Goal: Task Accomplishment & Management: Complete application form

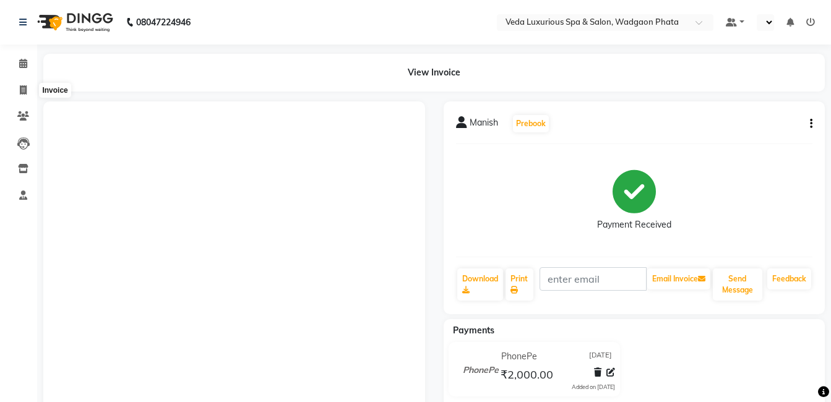
click at [22, 94] on icon at bounding box center [23, 89] width 7 height 9
select select "service"
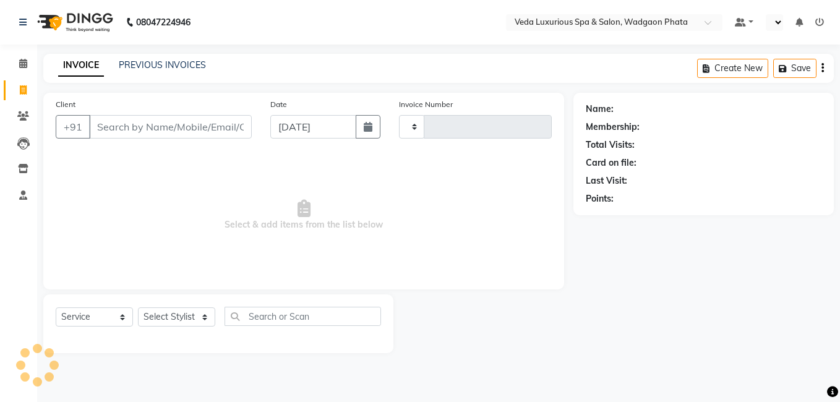
type input "2288"
select select "4666"
click at [121, 136] on input "Client" at bounding box center [170, 126] width 163 height 23
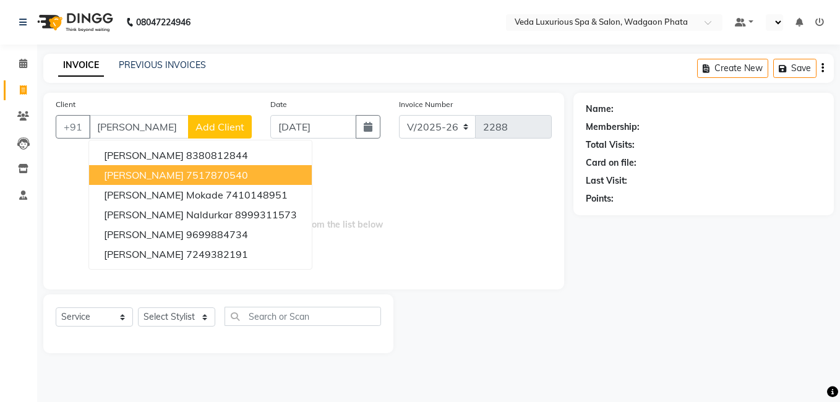
drag, startPoint x: 126, startPoint y: 176, endPoint x: 101, endPoint y: 169, distance: 25.2
click at [124, 176] on span "[PERSON_NAME]" at bounding box center [144, 175] width 80 height 12
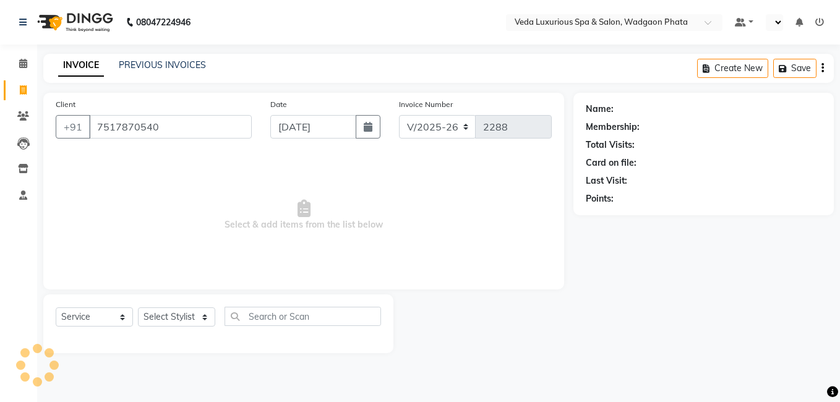
type input "7517870540"
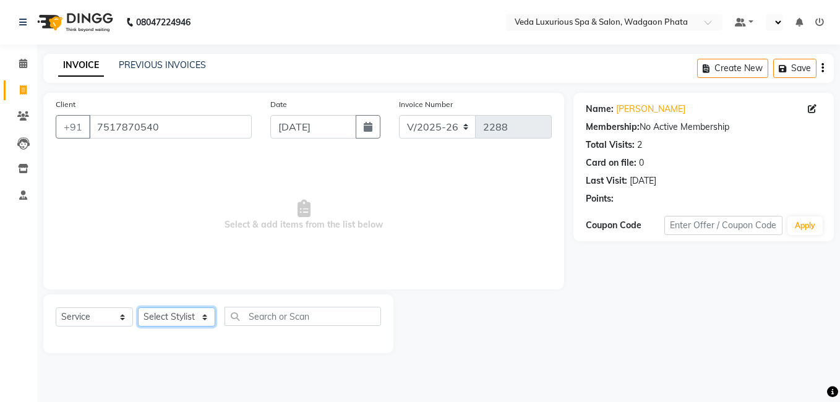
click at [186, 314] on select "Select Stylist [PERSON_NAME] GOLU [PERSON_NAME] [PERSON_NAME] [PERSON_NAME] [PE…" at bounding box center [176, 316] width 77 height 19
select select "27587"
click at [138, 307] on select "Select Stylist [PERSON_NAME] GOLU [PERSON_NAME] [PERSON_NAME] [PERSON_NAME] [PE…" at bounding box center [176, 316] width 77 height 19
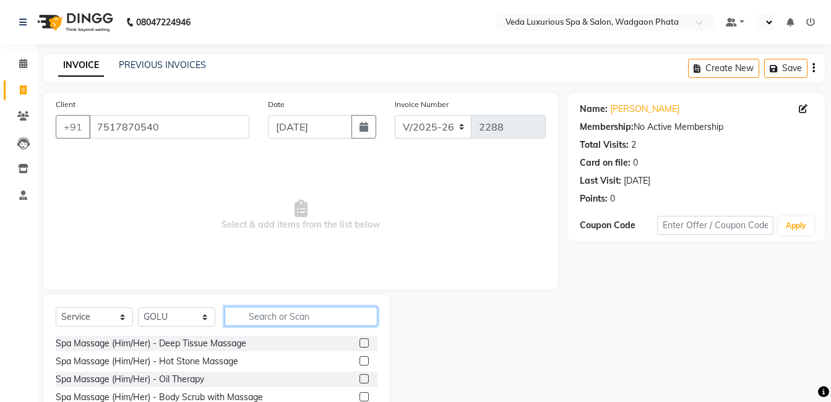
click at [281, 322] on input "text" at bounding box center [300, 316] width 153 height 19
type input "cut"
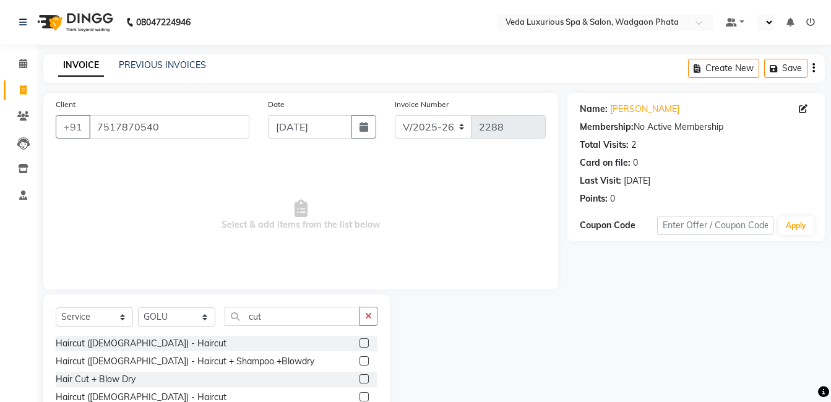
click at [366, 395] on label at bounding box center [363, 396] width 9 height 9
click at [366, 395] on input "checkbox" at bounding box center [363, 397] width 8 height 8
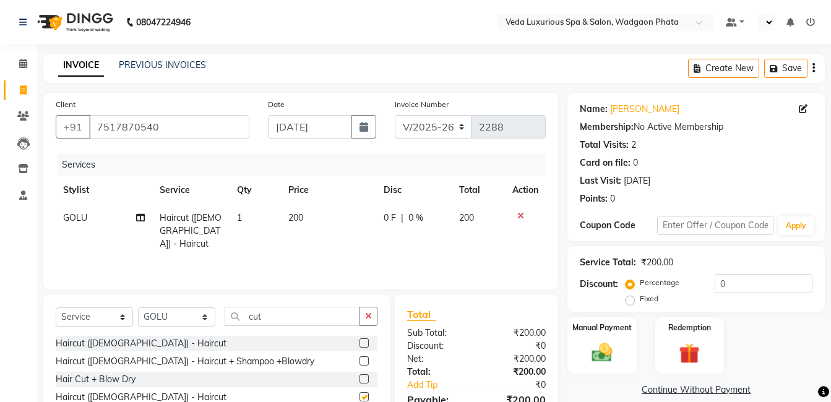
checkbox input "false"
drag, startPoint x: 636, startPoint y: 346, endPoint x: 839, endPoint y: 97, distance: 321.3
click at [624, 365] on div "Manual Payment" at bounding box center [601, 345] width 69 height 56
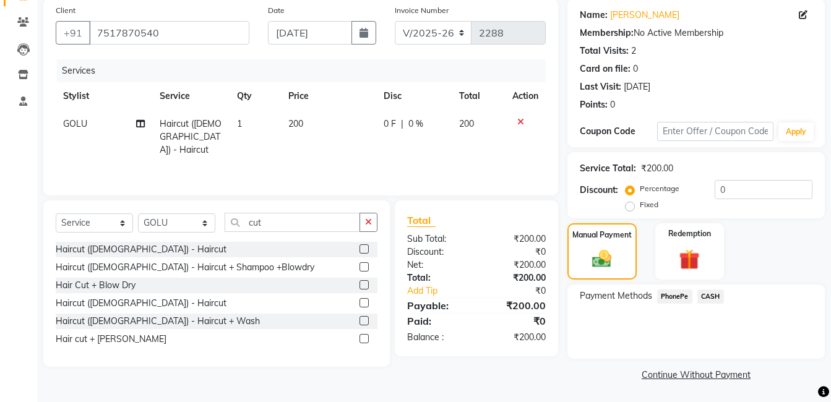
scroll to position [95, 0]
click at [673, 289] on span "PhonePe" at bounding box center [674, 296] width 35 height 14
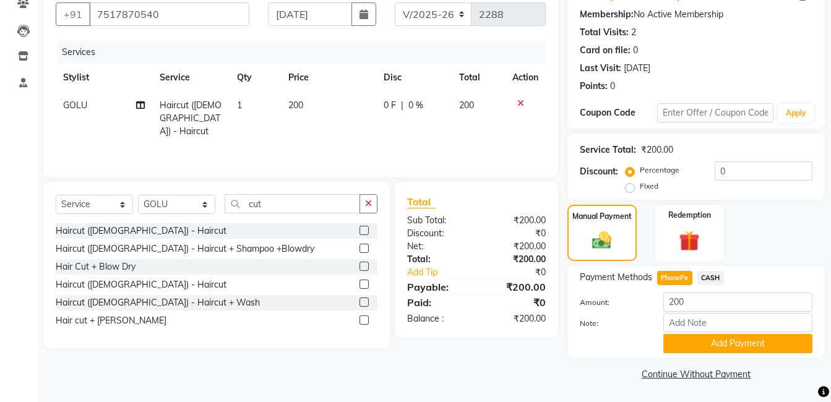
drag, startPoint x: 744, startPoint y: 340, endPoint x: 737, endPoint y: 333, distance: 10.5
click at [743, 334] on button "Add Payment" at bounding box center [737, 343] width 149 height 19
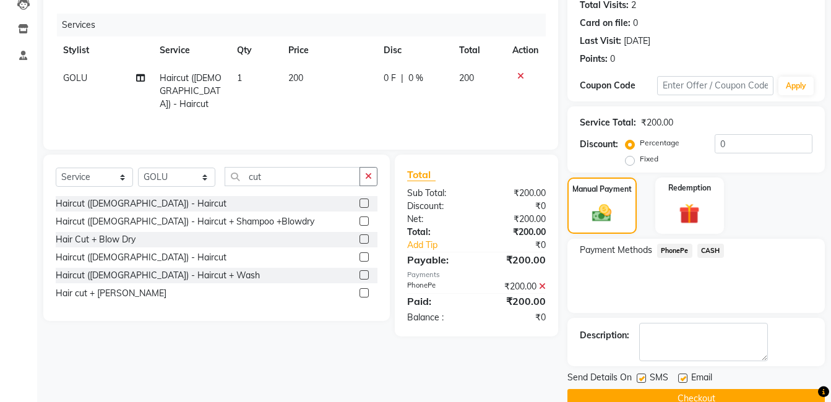
scroll to position [164, 0]
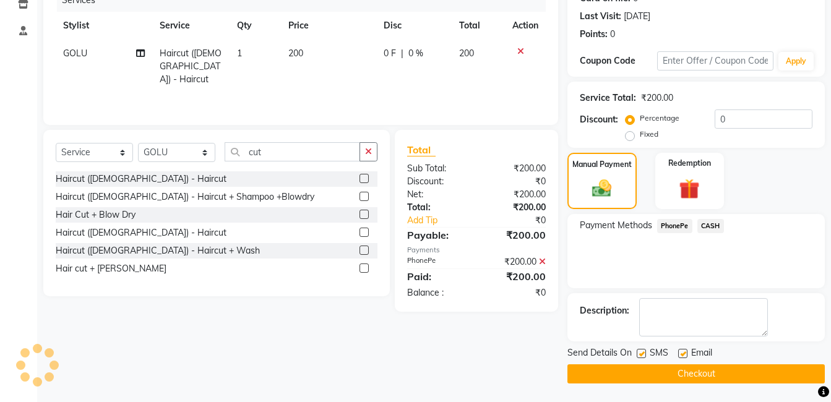
click at [748, 372] on button "Checkout" at bounding box center [695, 373] width 257 height 19
